Goal: Check status: Check status

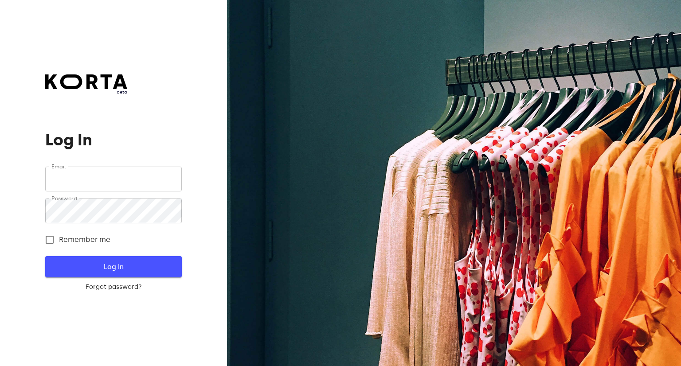
type input "[EMAIL_ADDRESS][DOMAIN_NAME]"
click at [135, 274] on button "Log In" at bounding box center [113, 266] width 136 height 21
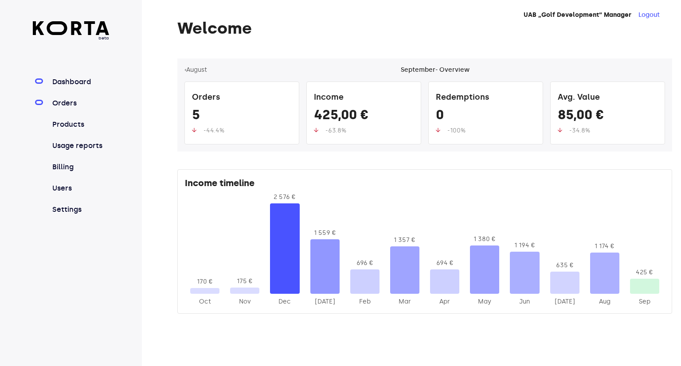
click at [51, 103] on link "Orders" at bounding box center [80, 103] width 59 height 11
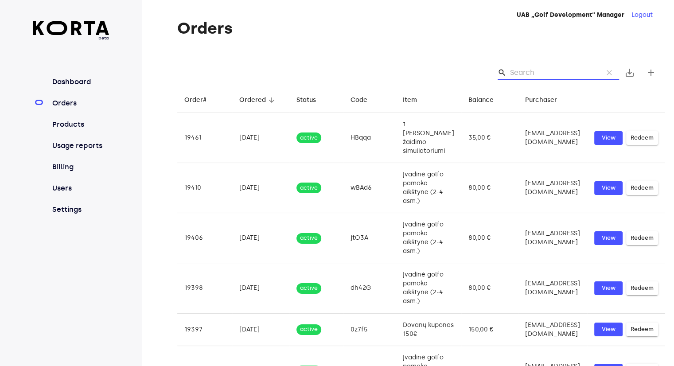
click at [545, 78] on input "Search" at bounding box center [553, 73] width 86 height 14
paste input "d4Fve"
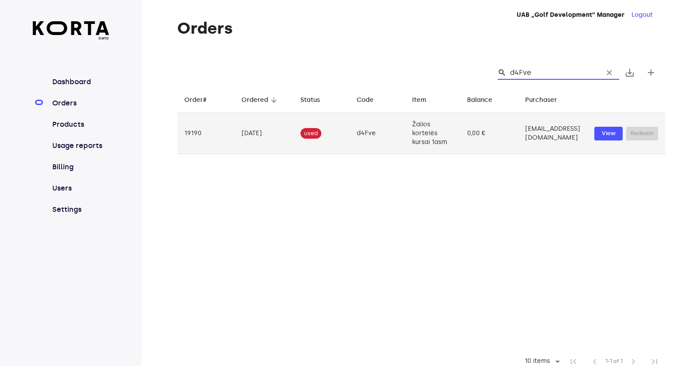
type input "d4Fve"
click at [545, 154] on td "[EMAIL_ADDRESS][DOMAIN_NAME]" at bounding box center [552, 133] width 69 height 41
